Goal: Navigation & Orientation: Find specific page/section

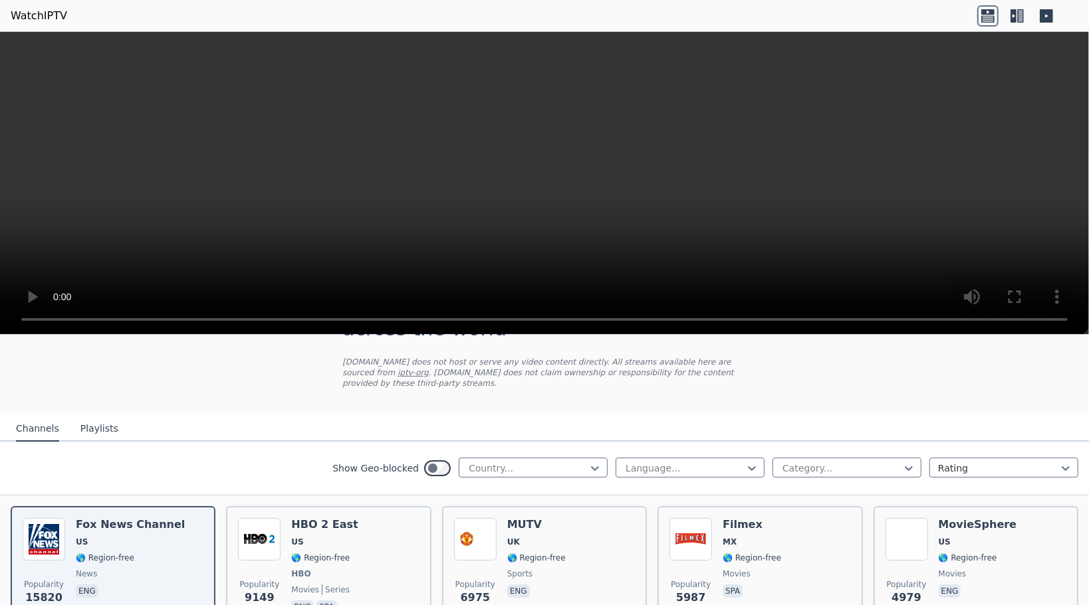
scroll to position [66, 0]
click at [593, 457] on div "Country..." at bounding box center [533, 467] width 149 height 20
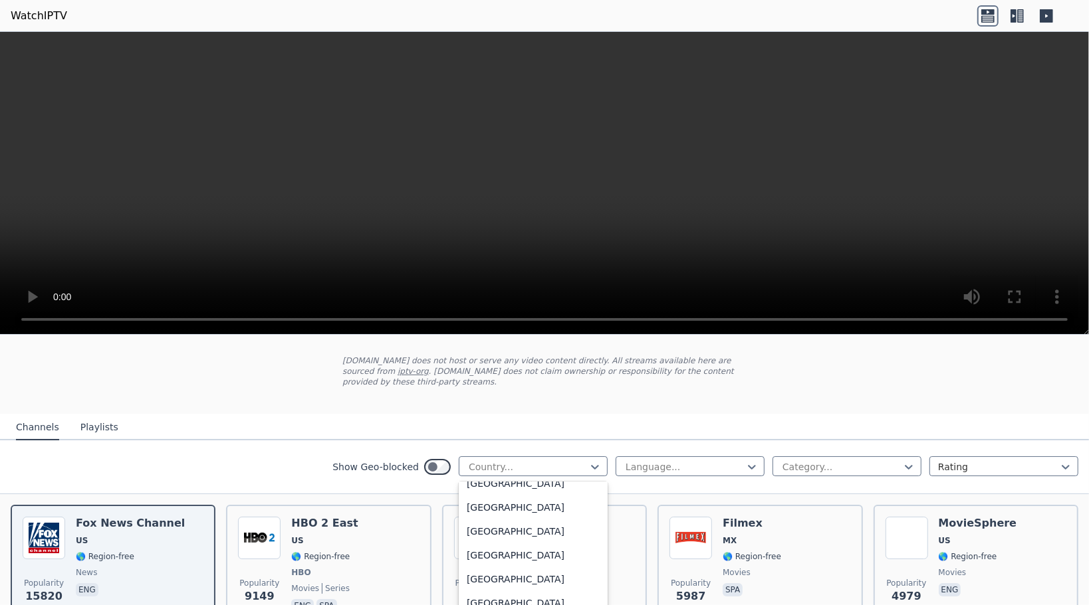
scroll to position [0, 0]
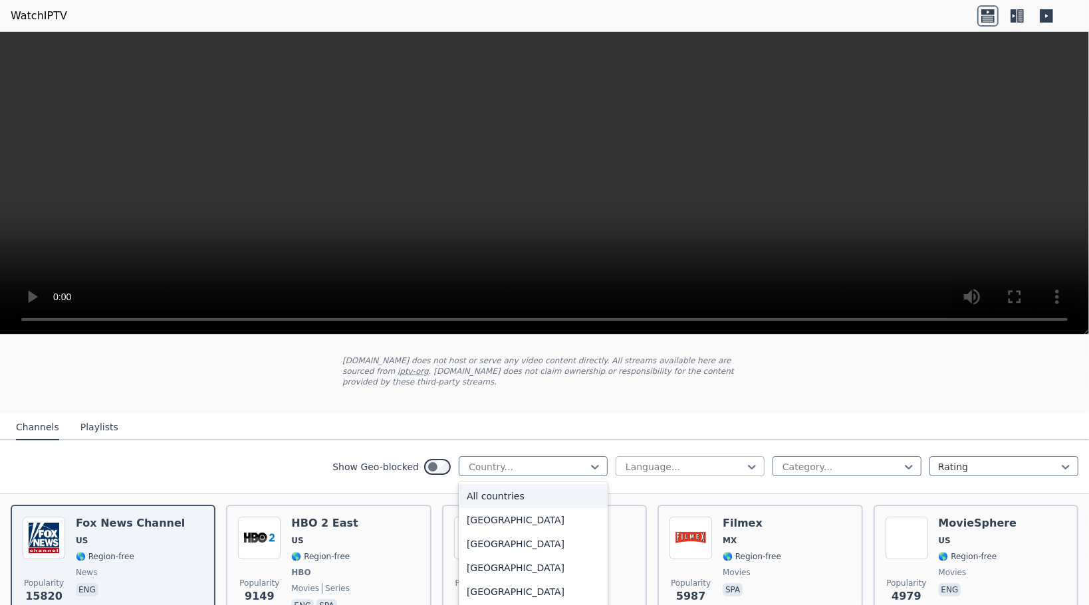
click at [676, 461] on div at bounding box center [684, 467] width 121 height 13
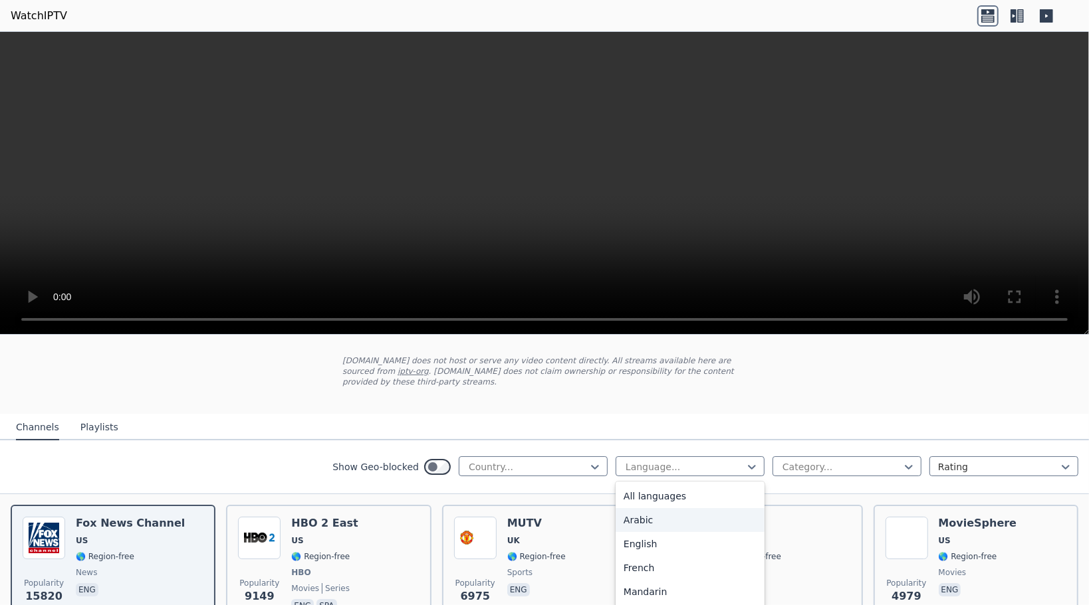
click at [658, 510] on div "Arabic" at bounding box center [689, 520] width 149 height 24
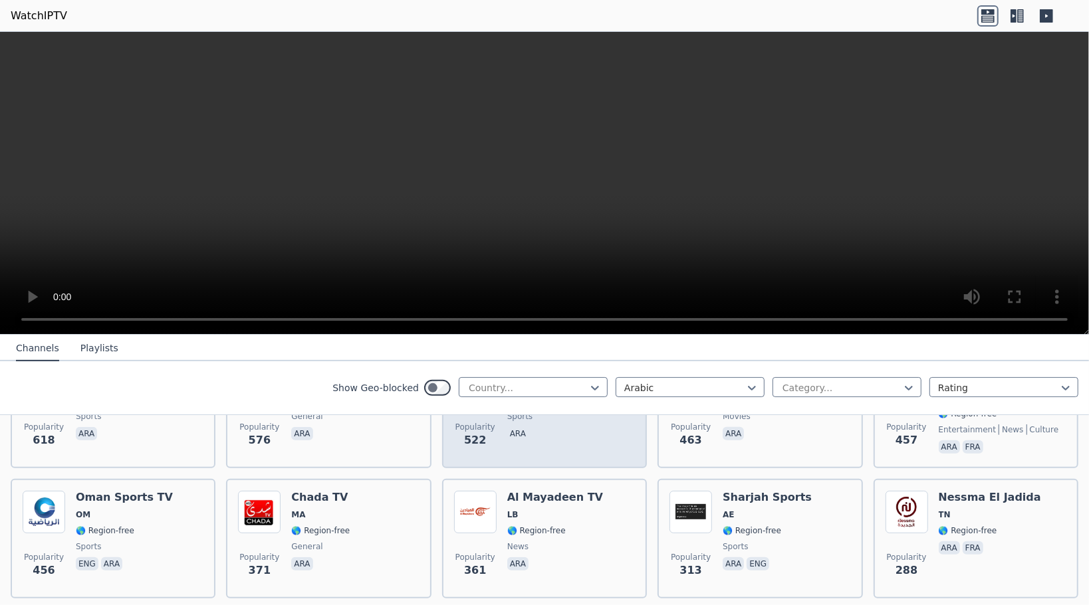
scroll to position [532, 0]
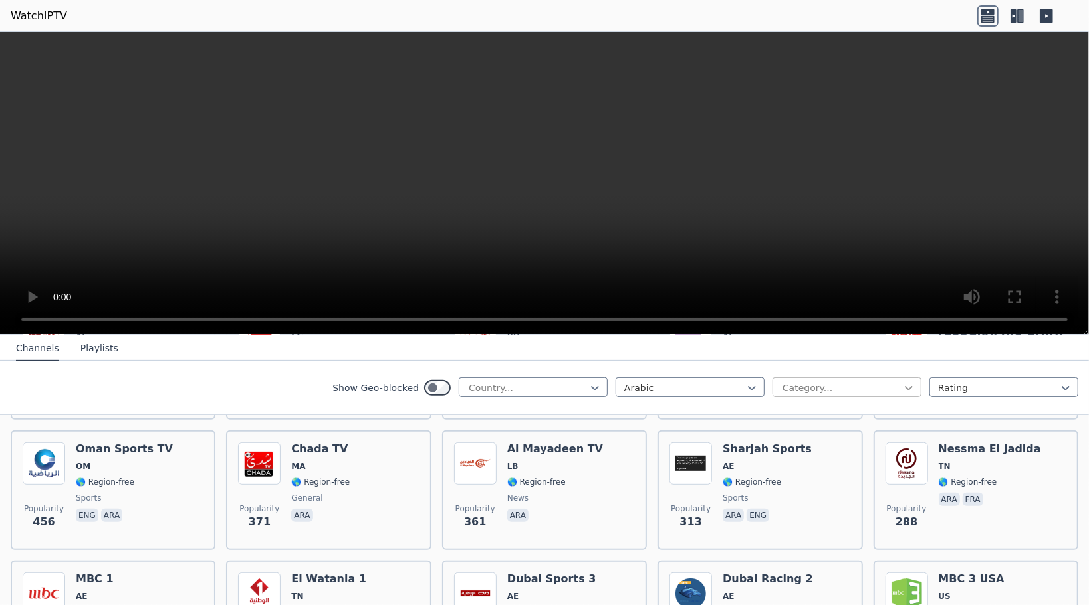
click at [902, 384] on icon at bounding box center [908, 387] width 13 height 13
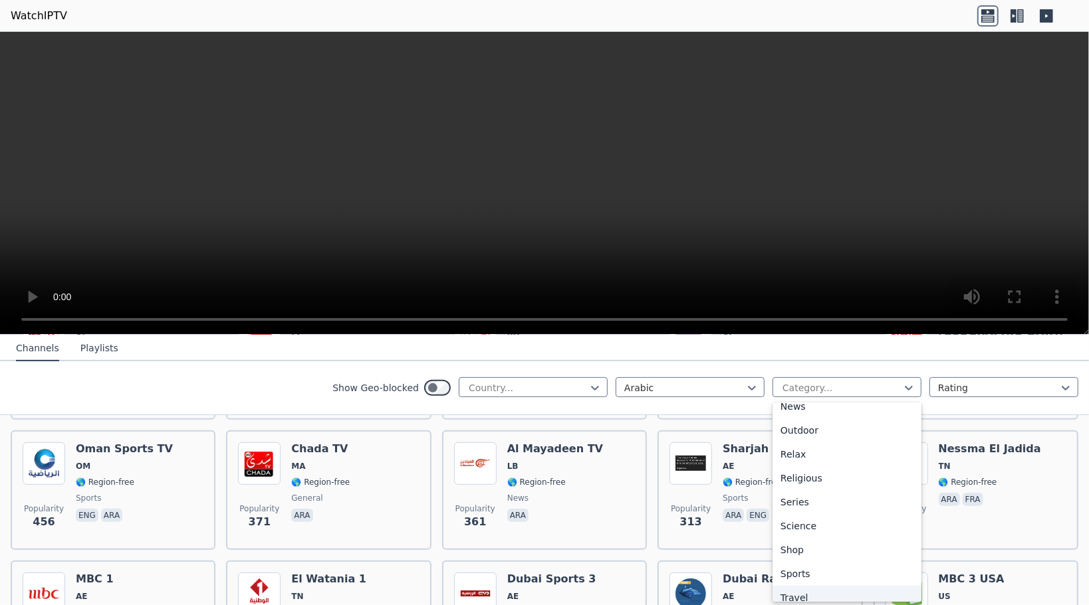
scroll to position [452, 0]
click at [791, 544] on div "Sports" at bounding box center [846, 540] width 149 height 24
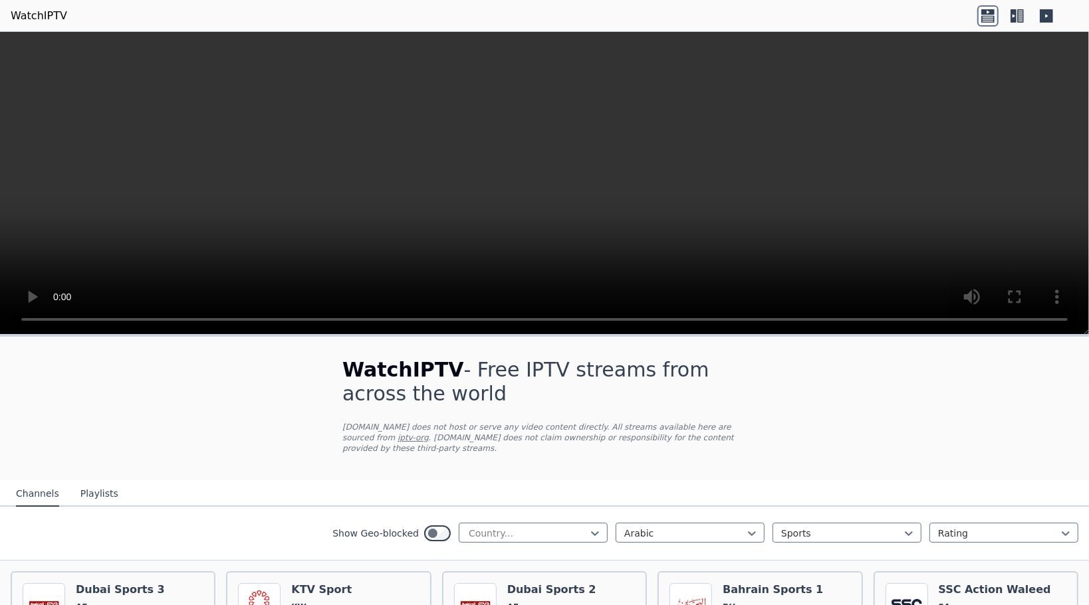
click at [99, 482] on button "Playlists" at bounding box center [99, 494] width 38 height 25
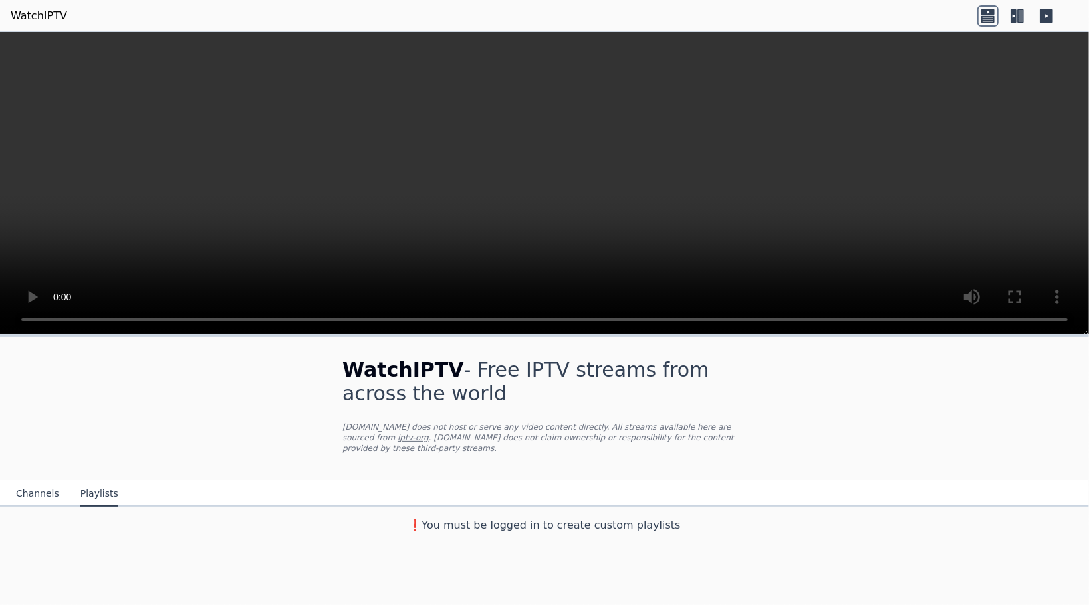
click at [41, 486] on button "Channels" at bounding box center [37, 494] width 43 height 25
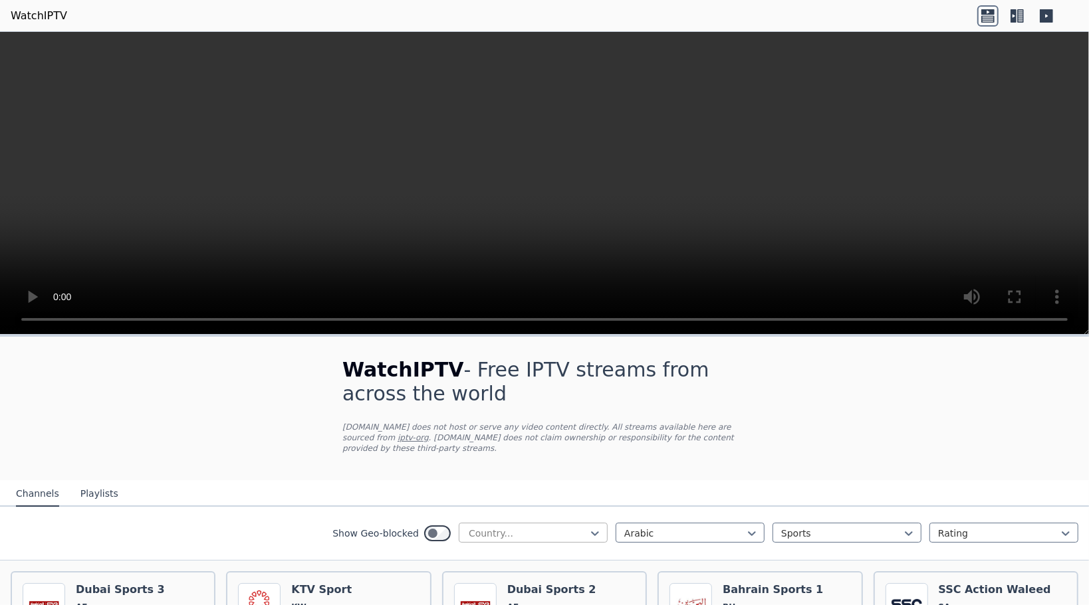
click at [558, 527] on div at bounding box center [527, 533] width 121 height 13
click at [549, 553] on div "All countries" at bounding box center [533, 563] width 149 height 24
click at [86, 482] on button "Playlists" at bounding box center [99, 494] width 38 height 25
